Goal: Task Accomplishment & Management: Use online tool/utility

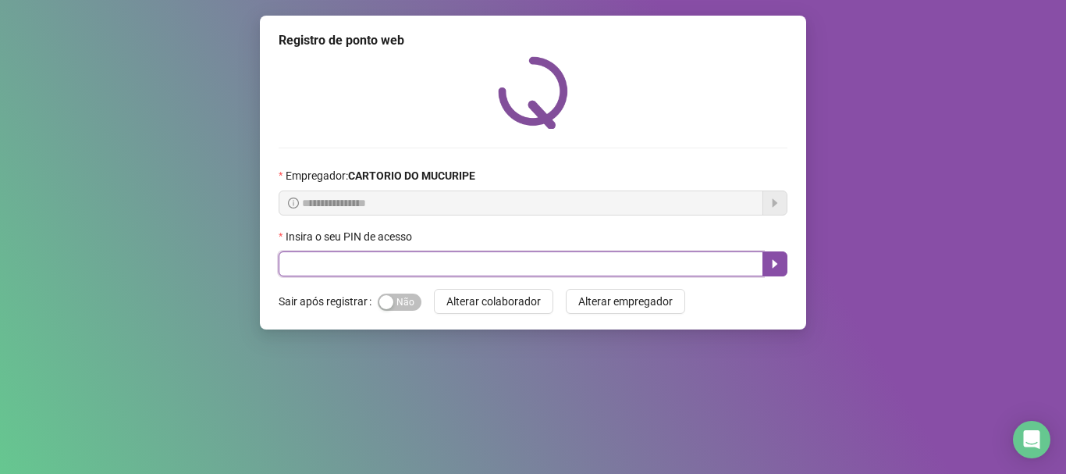
click at [595, 258] on input "text" at bounding box center [521, 263] width 485 height 25
type input "*****"
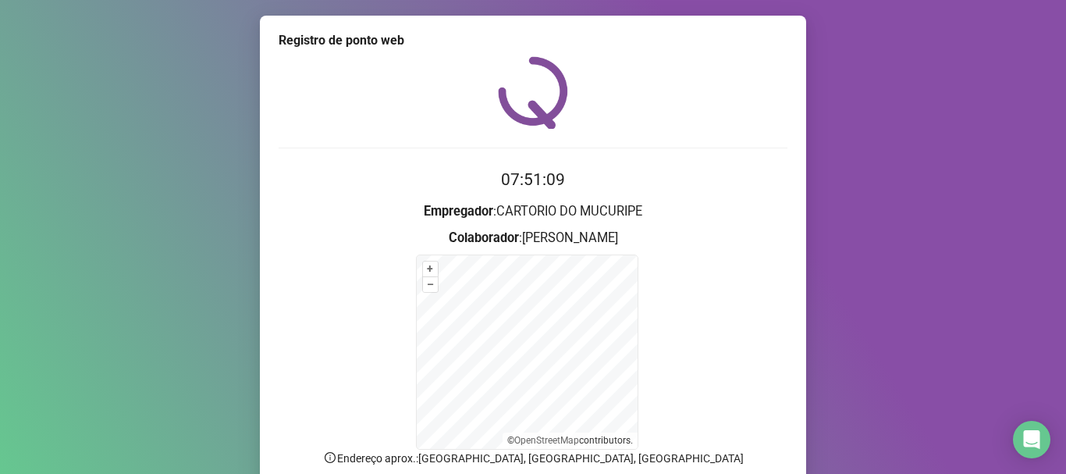
scroll to position [131, 0]
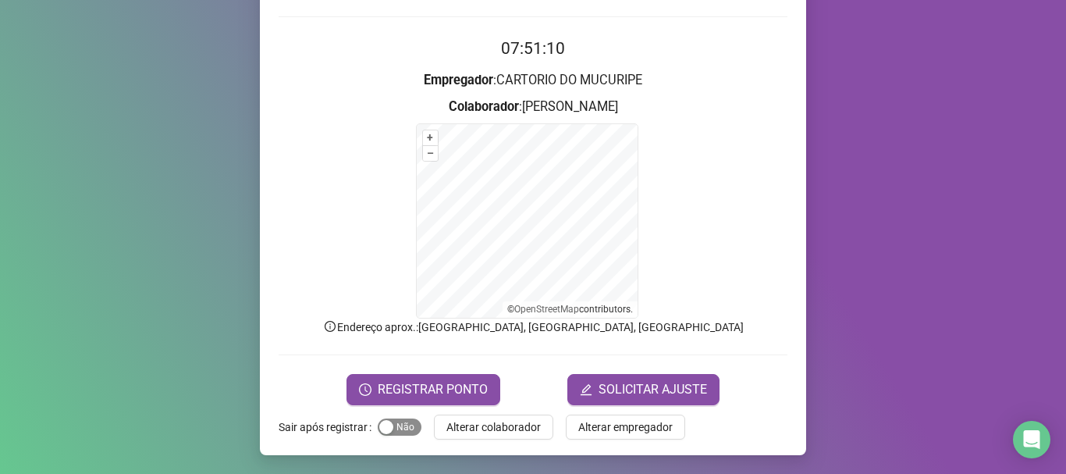
click at [394, 431] on span "Sim Não" at bounding box center [400, 426] width 44 height 17
click at [416, 389] on span "REGISTRAR PONTO" at bounding box center [433, 389] width 110 height 19
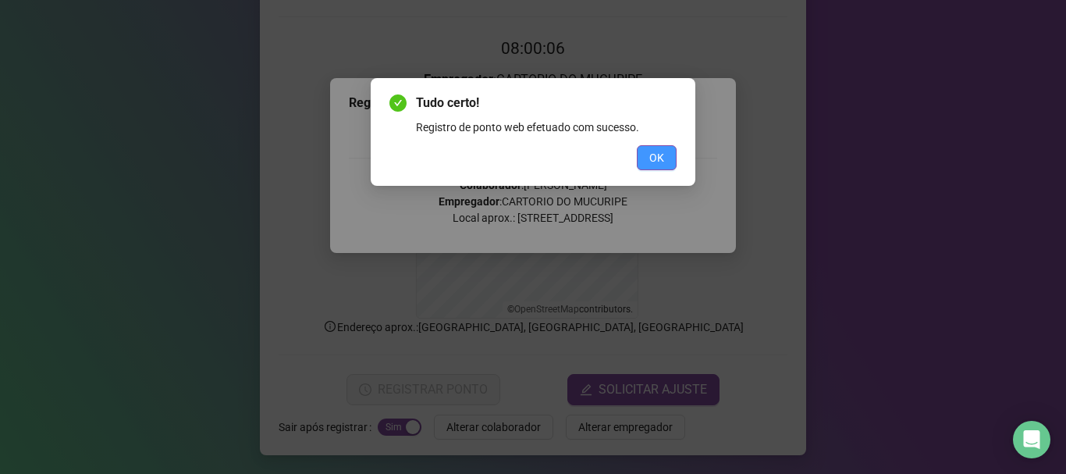
click at [657, 154] on span "OK" at bounding box center [656, 157] width 15 height 17
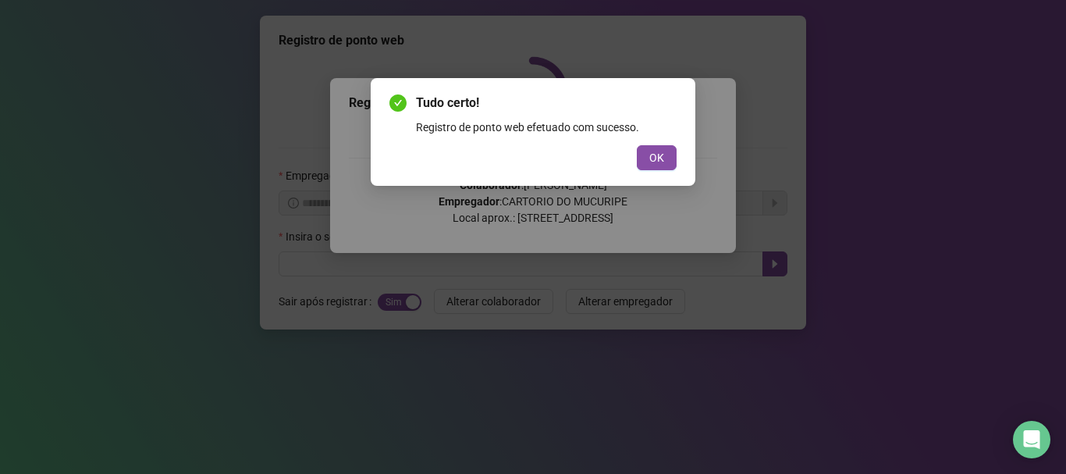
scroll to position [0, 0]
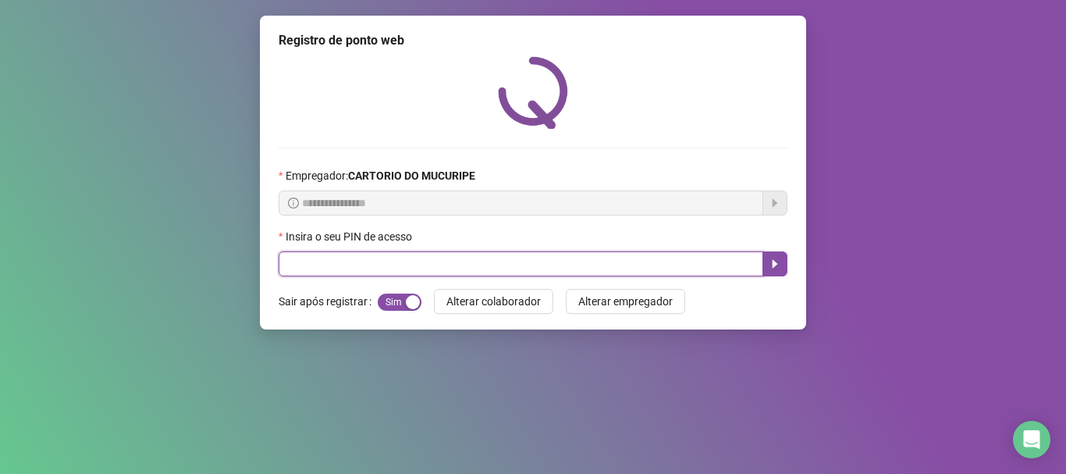
click at [467, 263] on input "text" at bounding box center [521, 263] width 485 height 25
type input "*****"
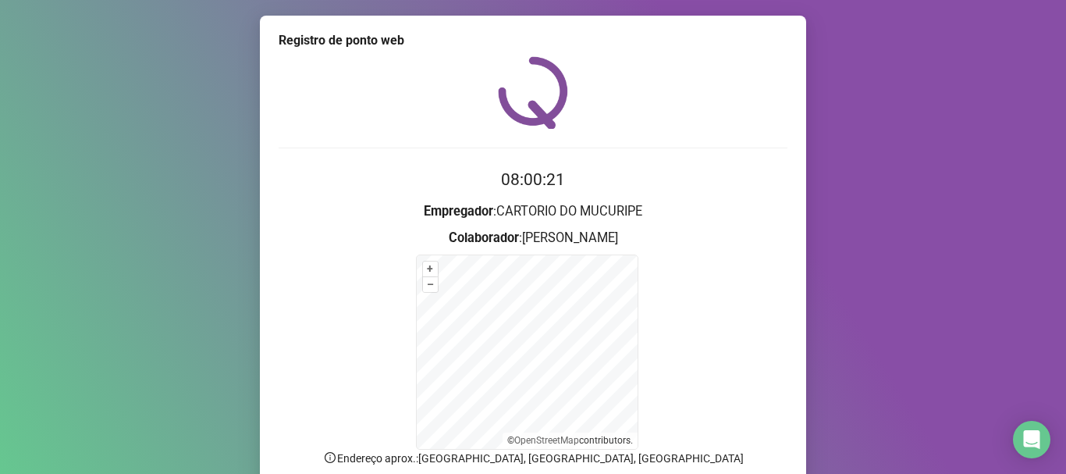
click at [873, 242] on div "Registro de ponto web 08:00:21 Empregador : CARTORIO DO MUCURIPE Colaborador : …" at bounding box center [533, 237] width 1066 height 474
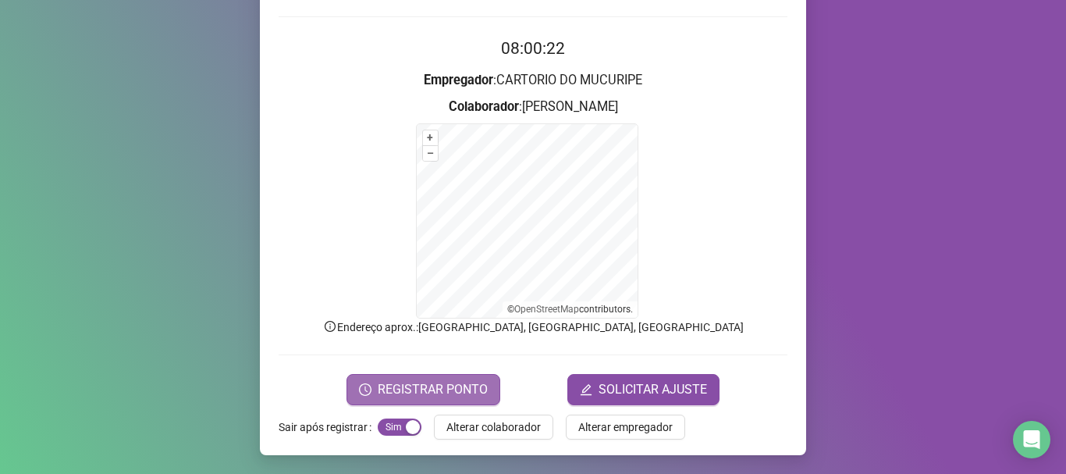
click at [444, 391] on span "REGISTRAR PONTO" at bounding box center [433, 389] width 110 height 19
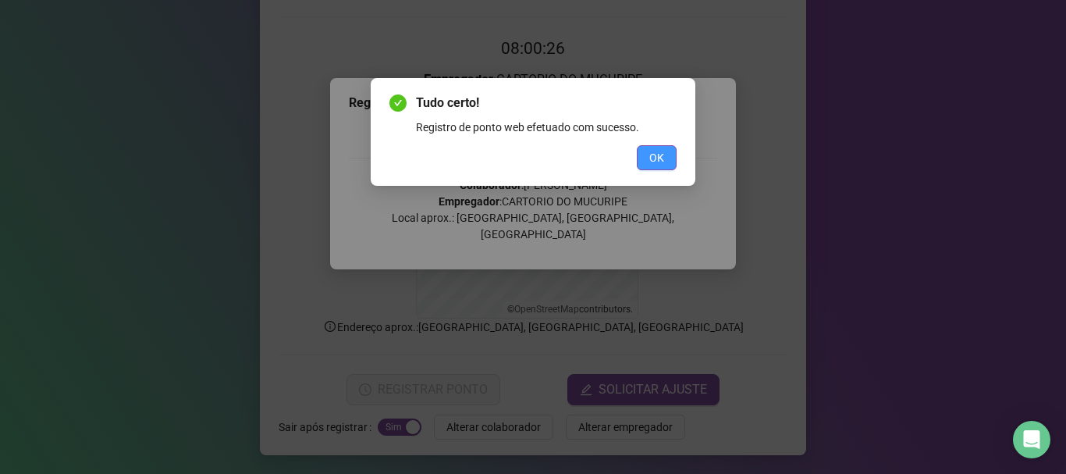
click at [663, 151] on span "OK" at bounding box center [656, 157] width 15 height 17
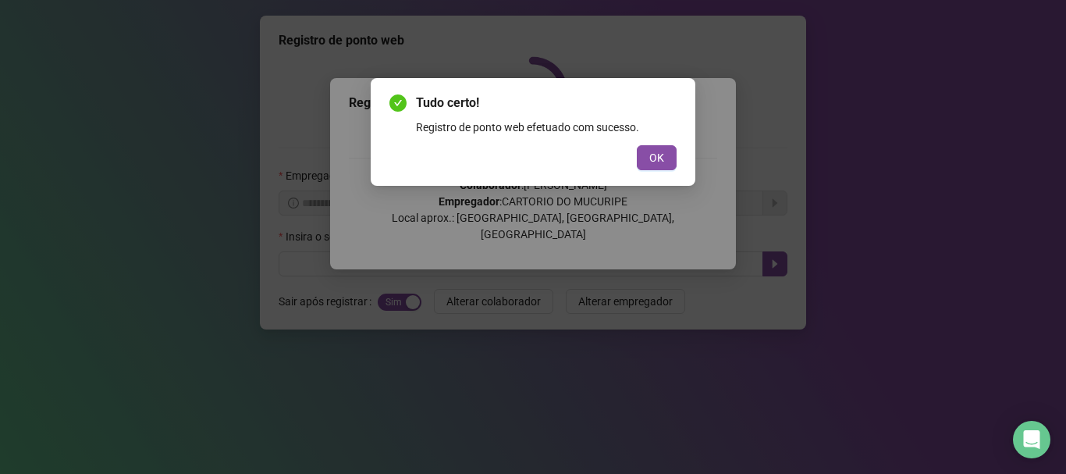
scroll to position [0, 0]
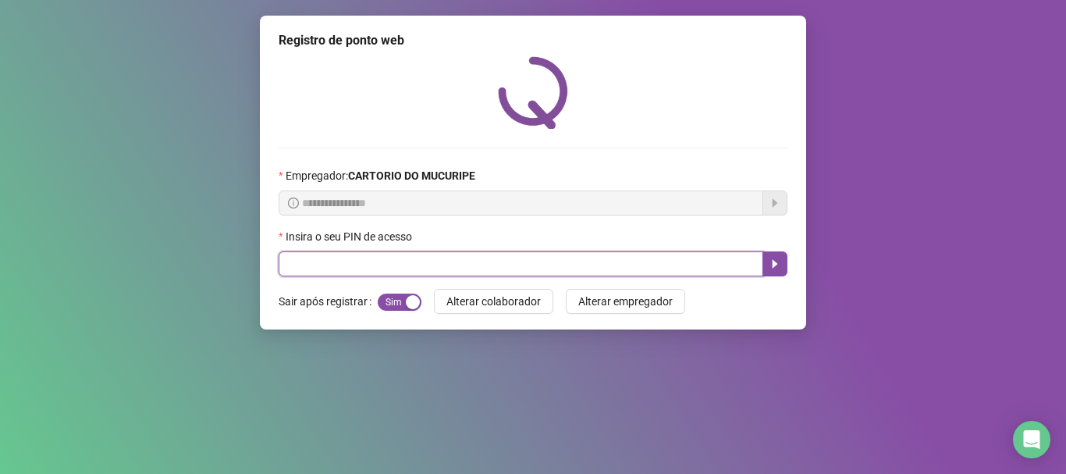
click at [528, 263] on input "text" at bounding box center [521, 263] width 485 height 25
type input "*****"
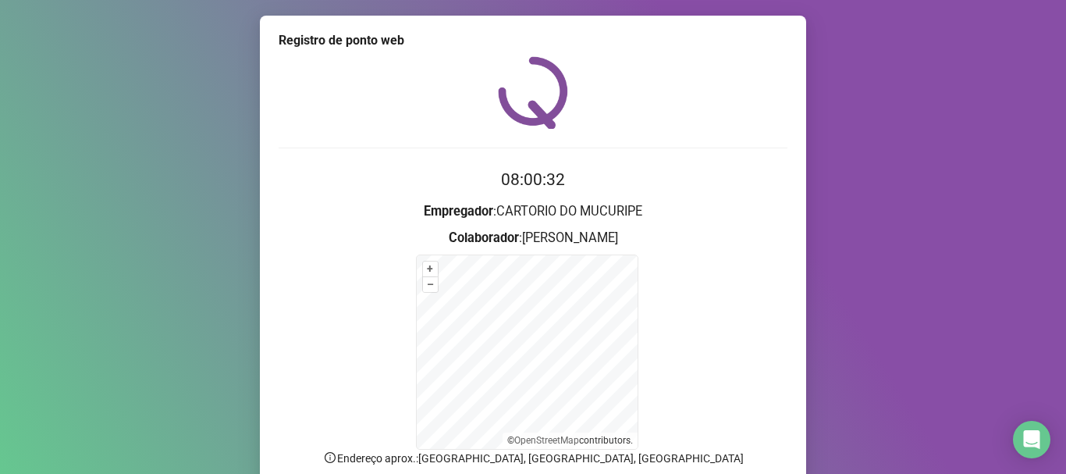
scroll to position [131, 0]
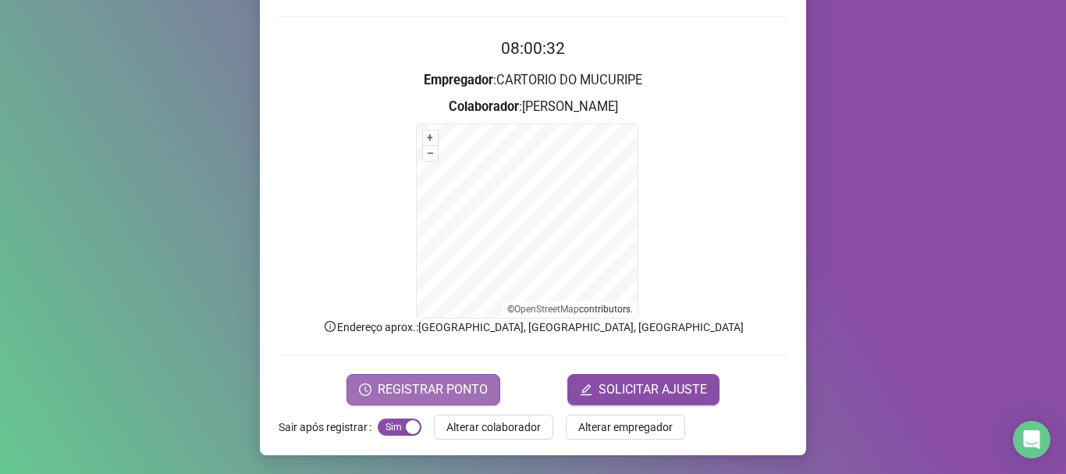
click at [450, 386] on span "REGISTRAR PONTO" at bounding box center [433, 389] width 110 height 19
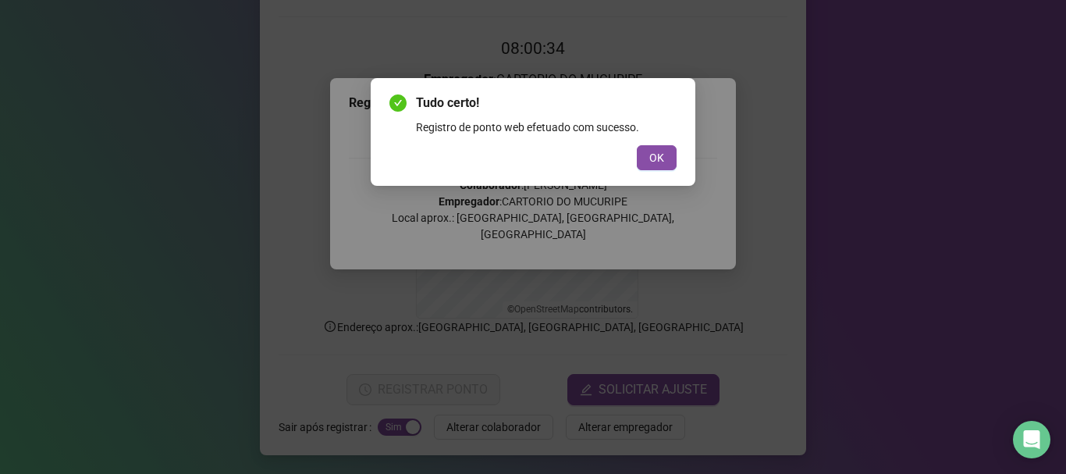
click at [677, 149] on div "Tudo certo! Registro de ponto web efetuado com sucesso. OK" at bounding box center [533, 132] width 325 height 108
click at [667, 149] on button "OK" at bounding box center [657, 157] width 40 height 25
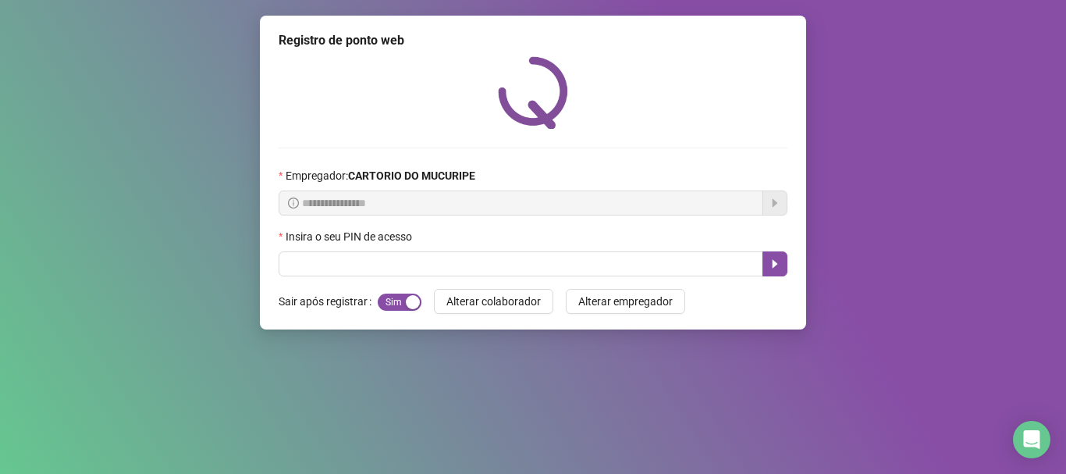
scroll to position [0, 0]
